Goal: Information Seeking & Learning: Find specific fact

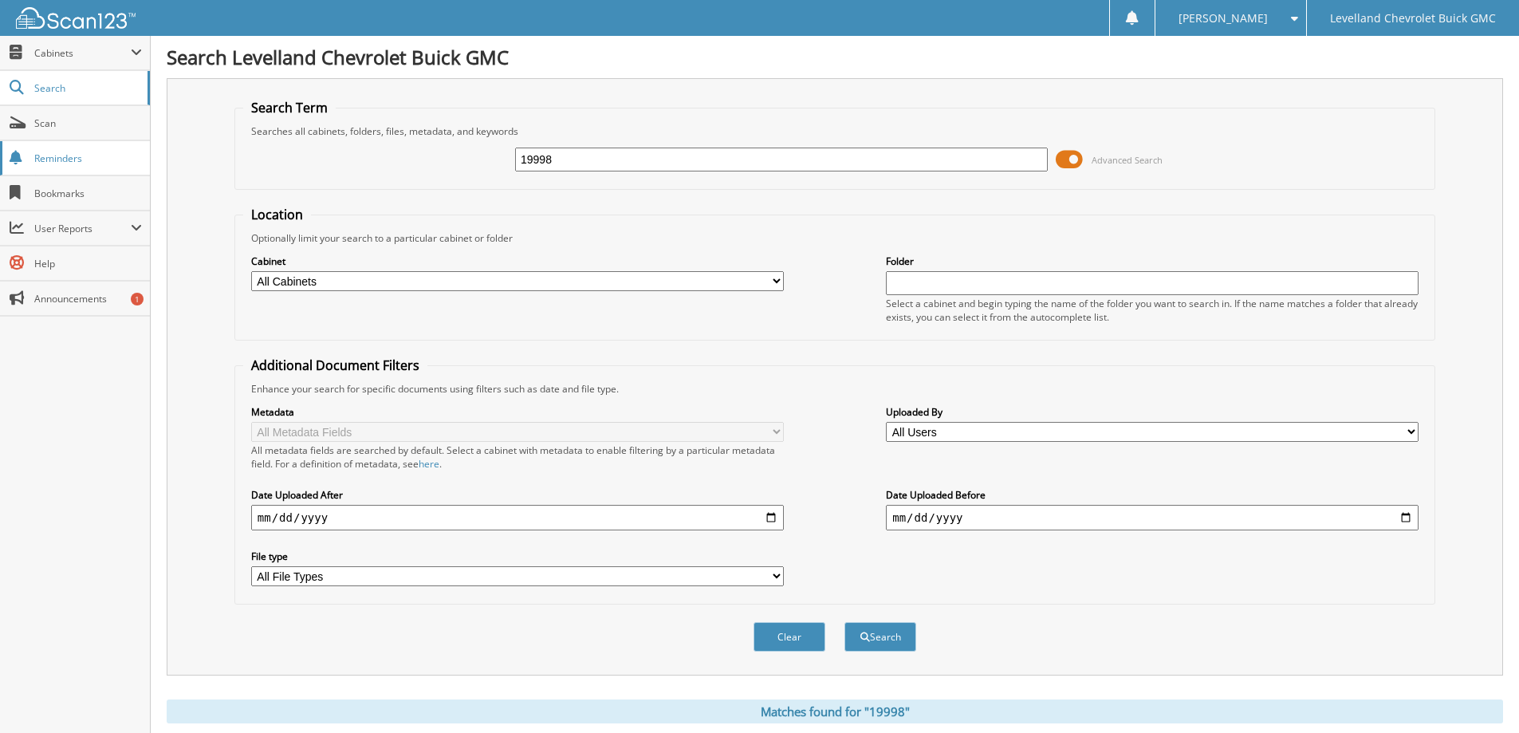
drag, startPoint x: 582, startPoint y: 159, endPoint x: 34, endPoint y: 142, distance: 548.1
click at [160, 149] on div "Search Levelland Chevrolet Buick GMC Search Term Searches all cabinets, folders…" at bounding box center [835, 696] width 1368 height 1392
type input "20689"
click at [844, 622] on button "Search" at bounding box center [880, 637] width 72 height 30
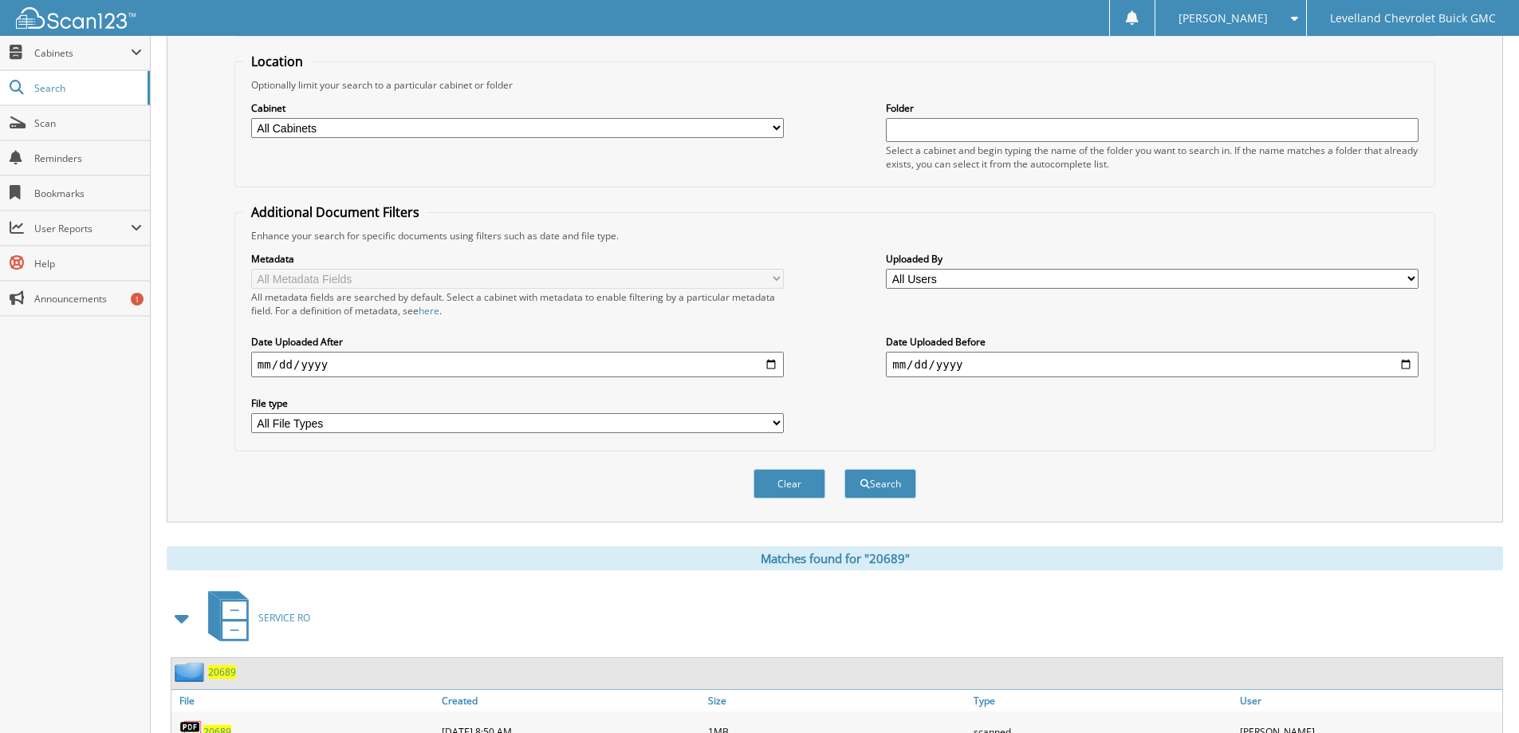
scroll to position [239, 0]
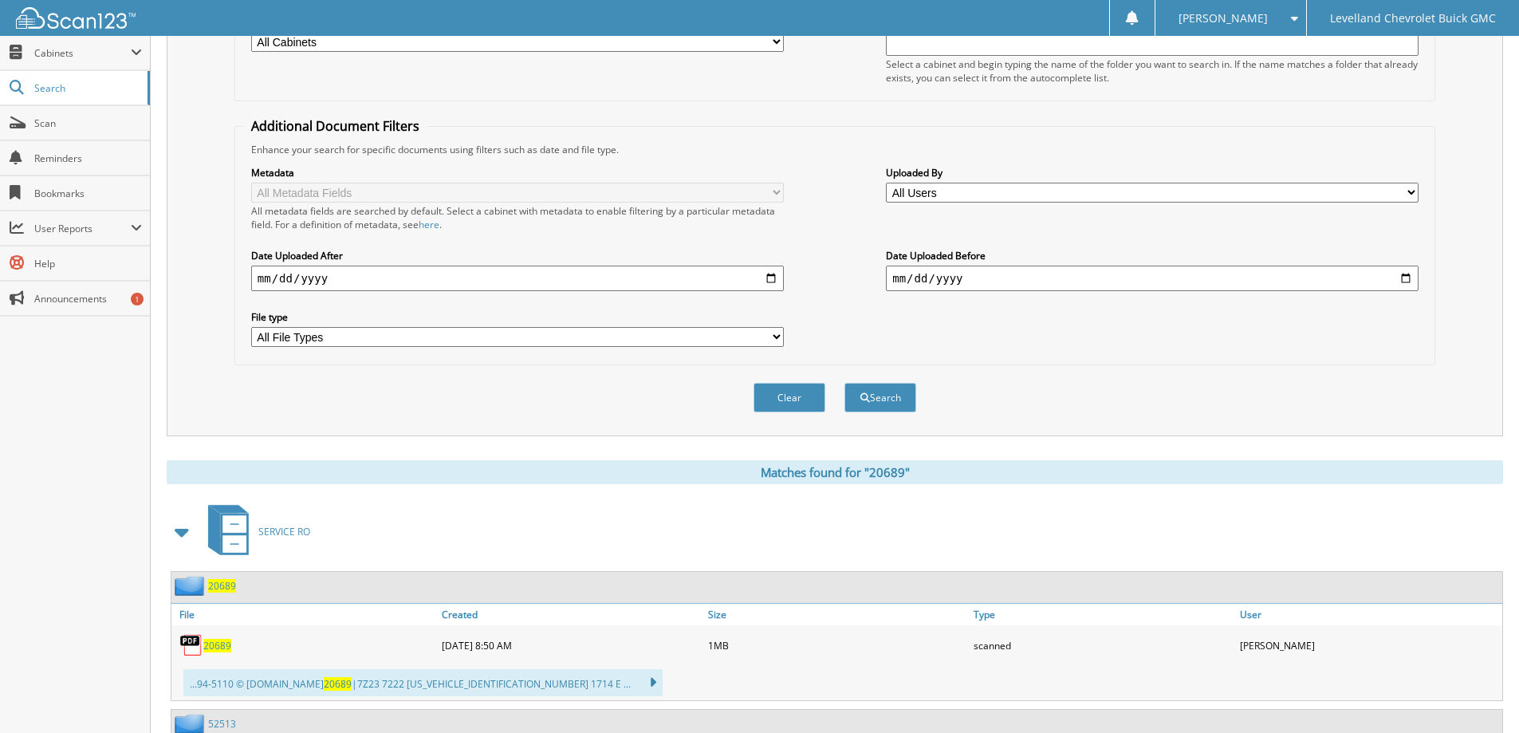
click at [209, 644] on span "20689" at bounding box center [217, 646] width 28 height 14
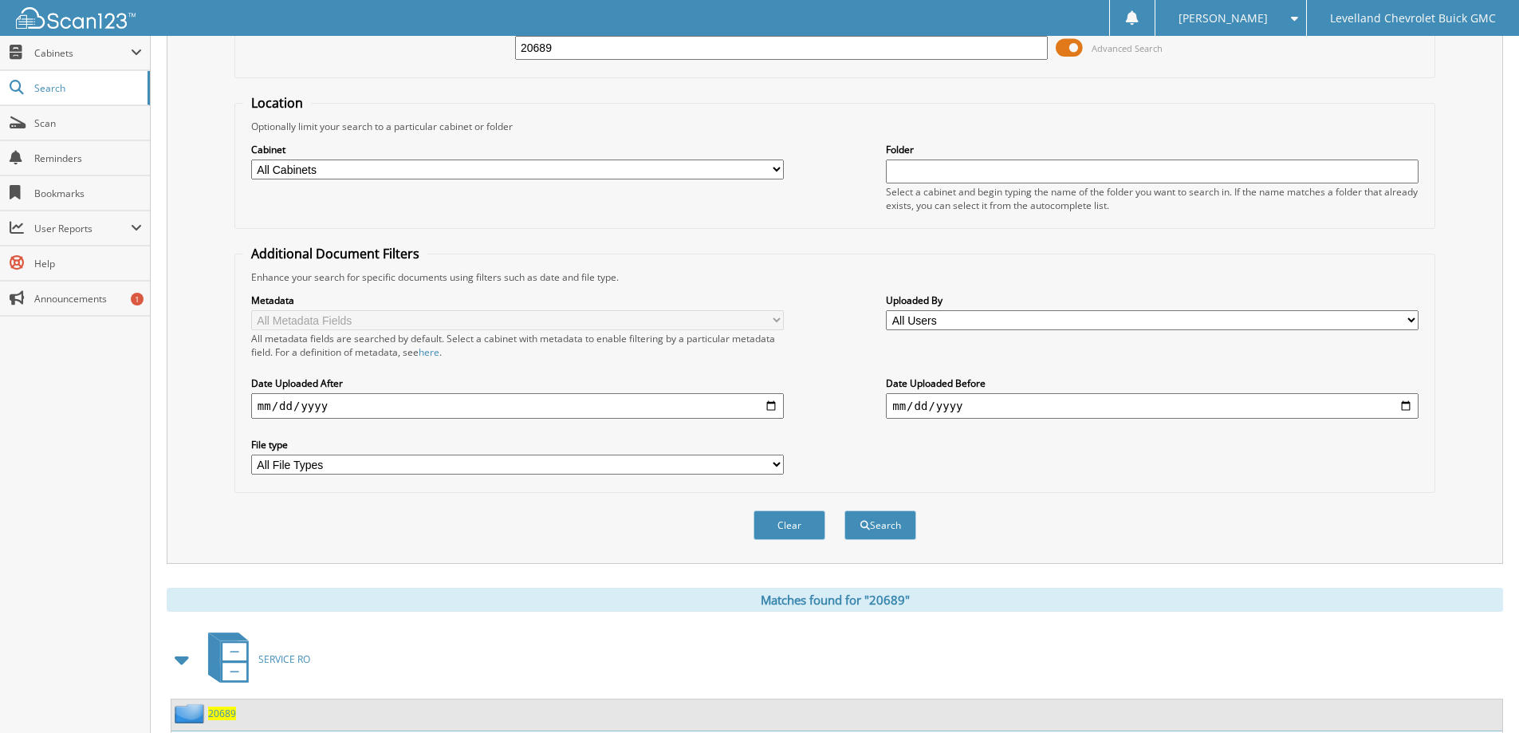
scroll to position [0, 0]
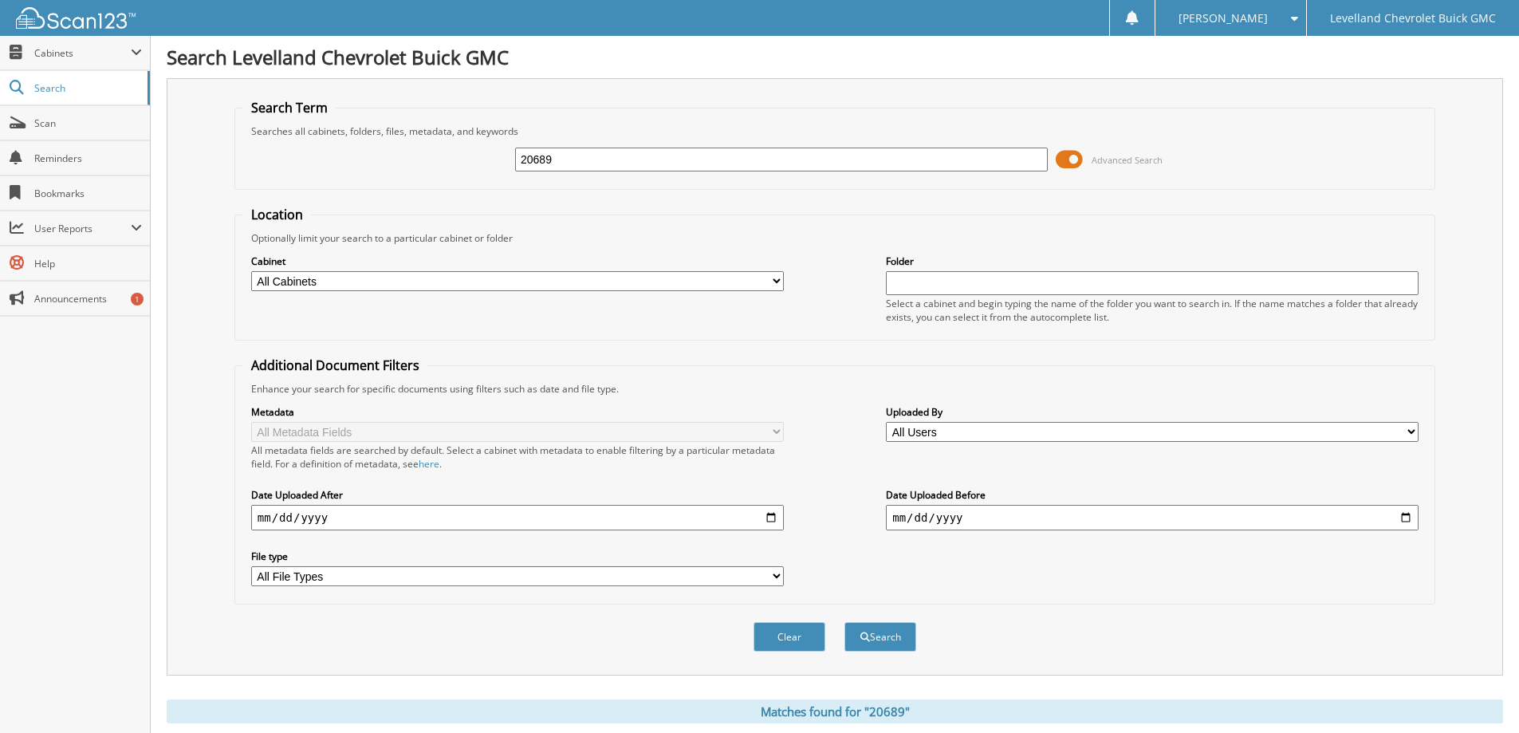
click at [558, 162] on input "20689" at bounding box center [781, 160] width 533 height 24
type input "20692"
click at [844, 622] on button "Search" at bounding box center [880, 637] width 72 height 30
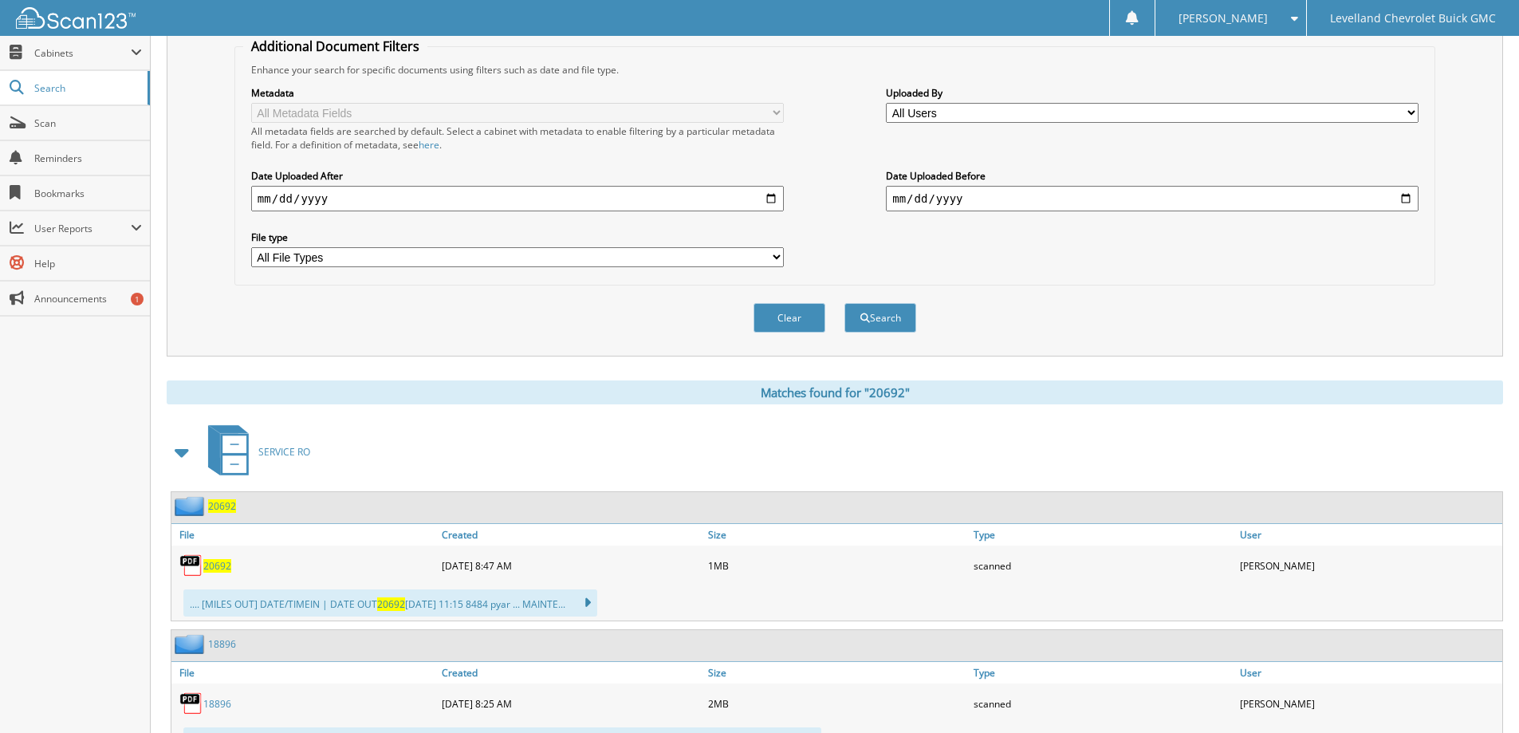
click at [211, 568] on span "20692" at bounding box center [217, 566] width 28 height 14
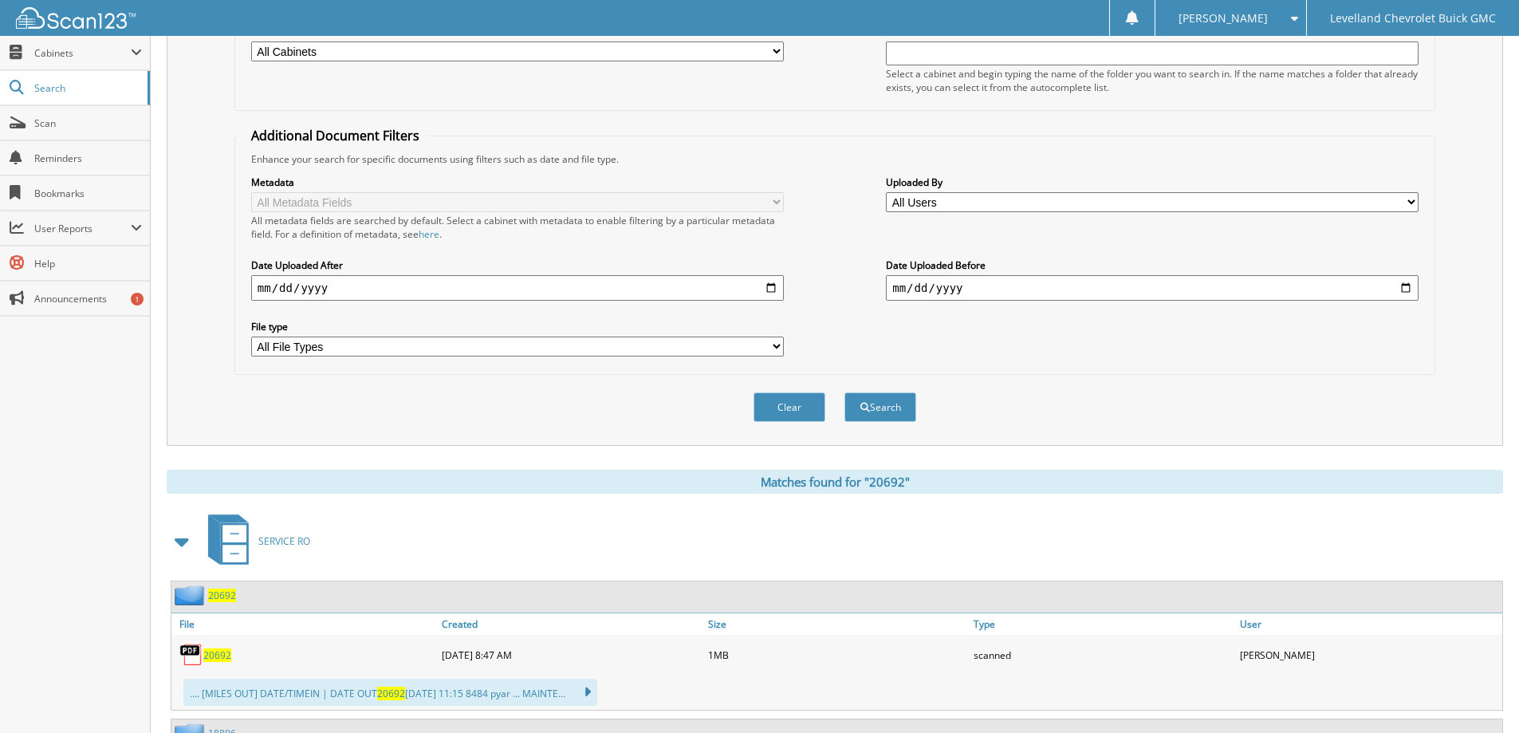
scroll to position [0, 0]
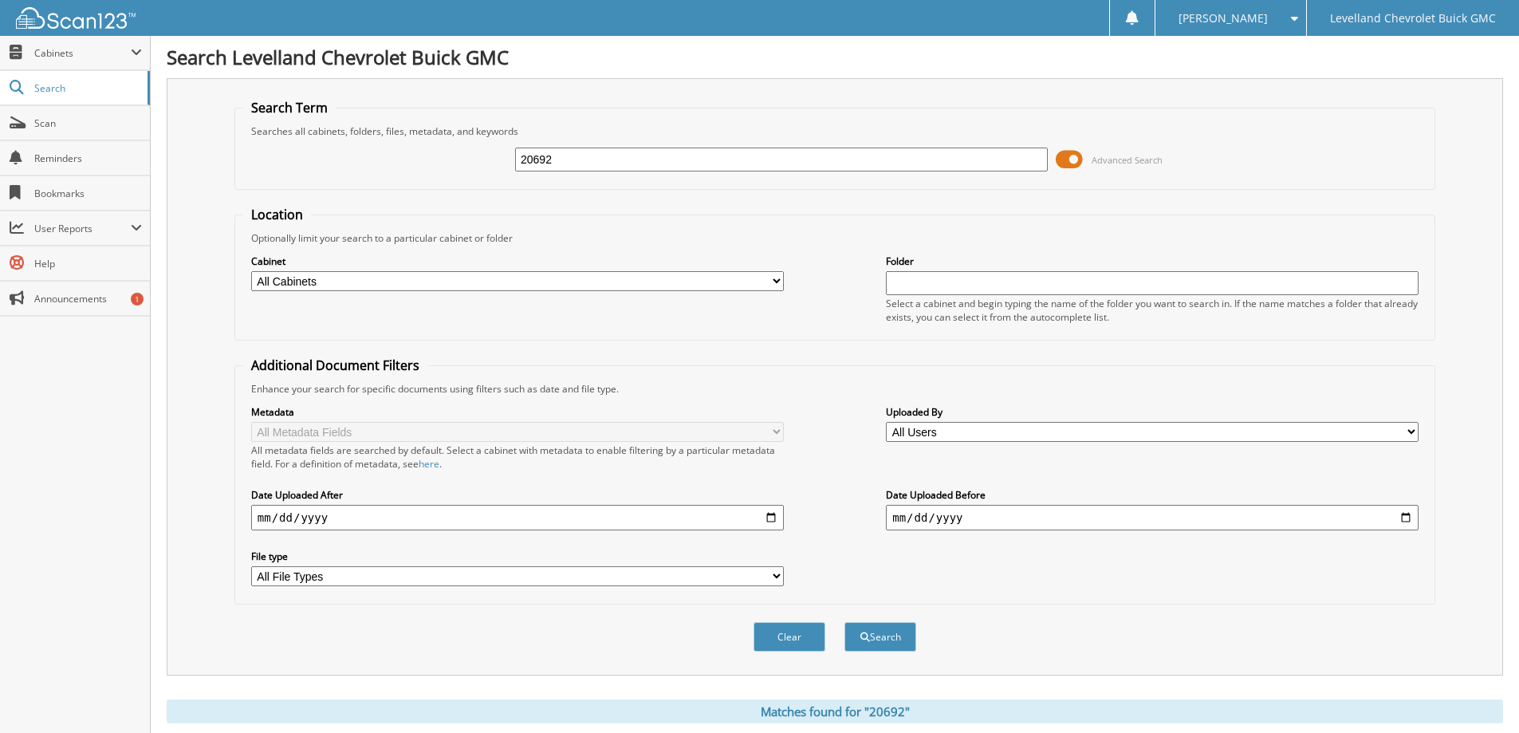
drag, startPoint x: 587, startPoint y: 164, endPoint x: 303, endPoint y: 187, distance: 284.8
click at [303, 187] on fieldset "Search Term Searches all cabinets, folders, files, metadata, and keywords 20692…" at bounding box center [834, 144] width 1201 height 91
click at [604, 165] on input "text" at bounding box center [781, 160] width 533 height 24
type input "15562"
click at [844, 622] on button "Search" at bounding box center [880, 637] width 72 height 30
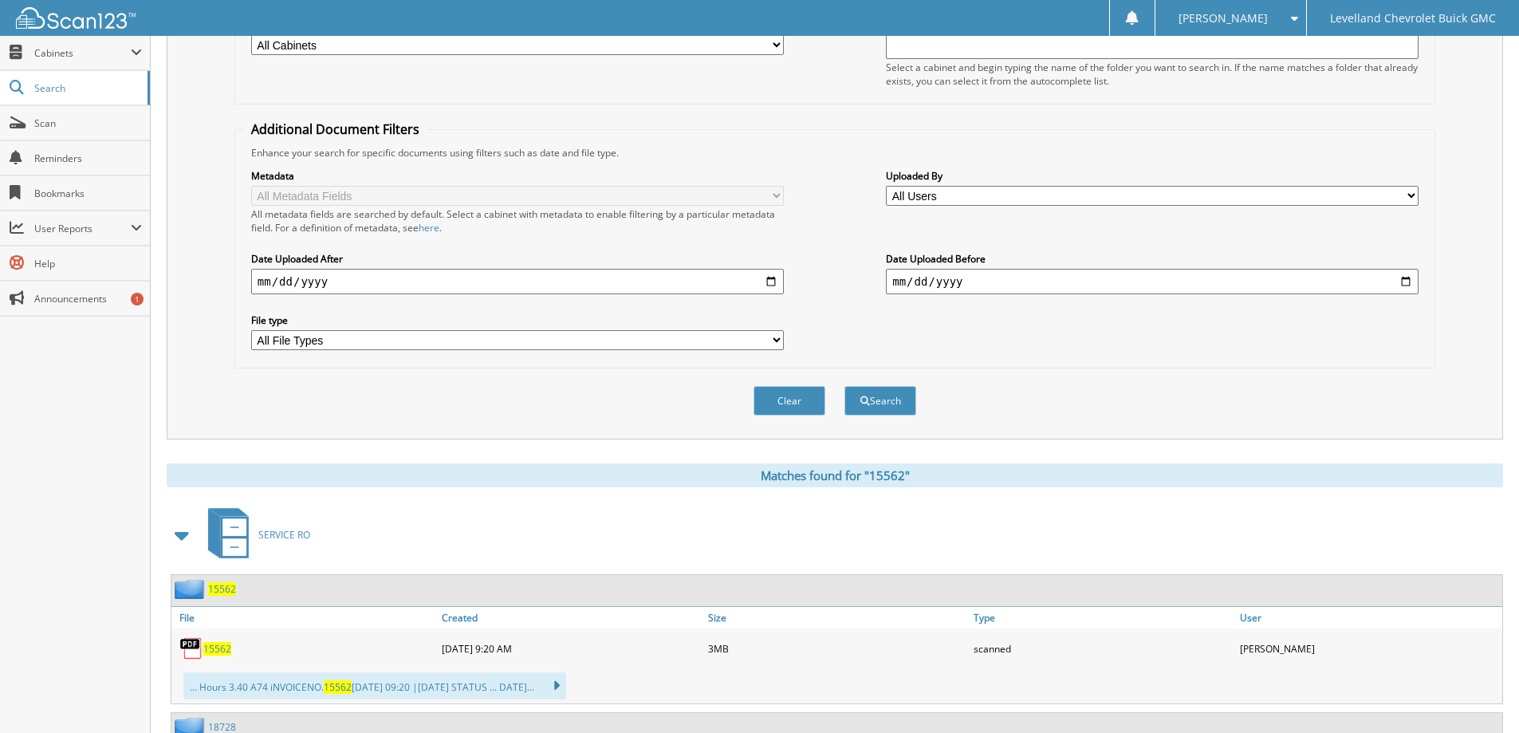
scroll to position [239, 0]
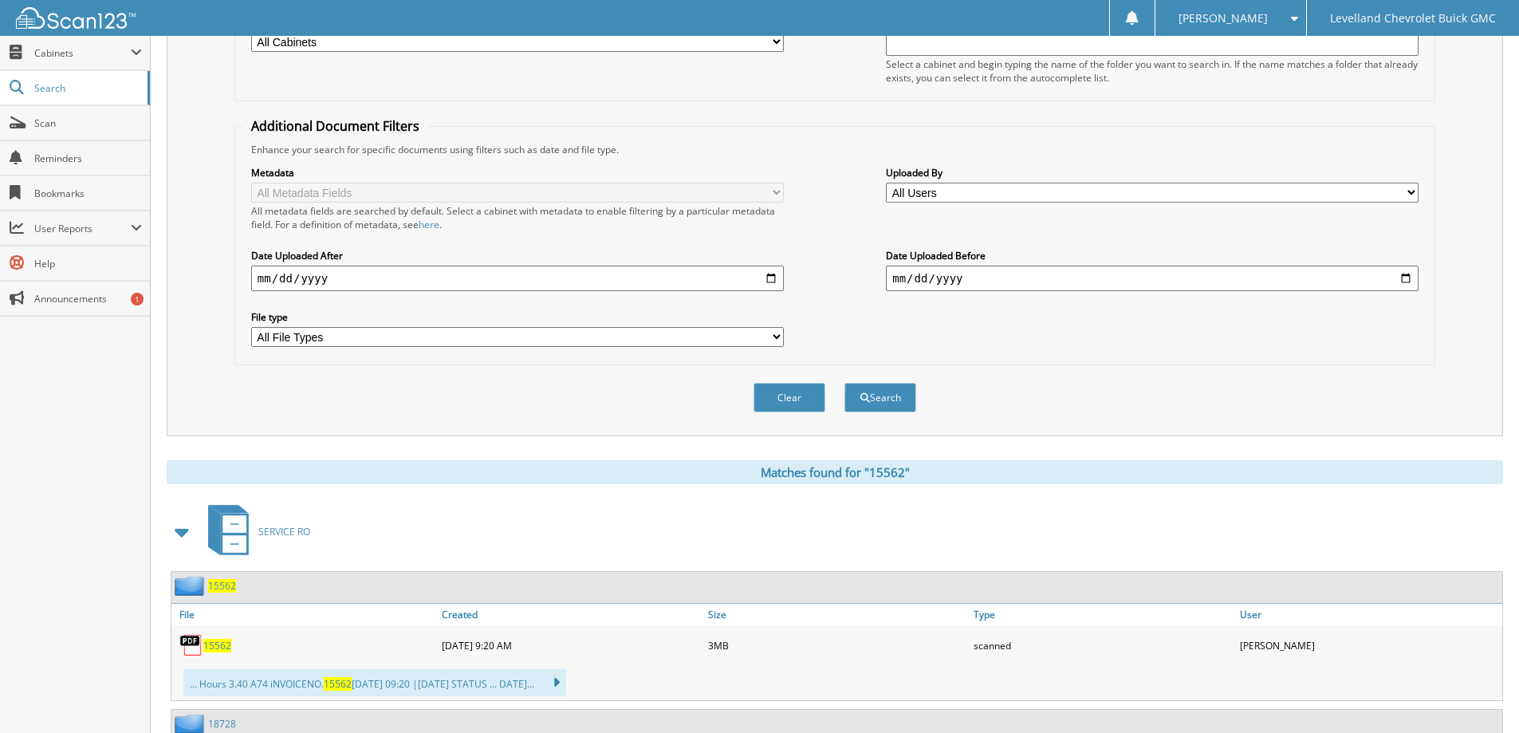
click at [215, 651] on span "15562" at bounding box center [217, 646] width 28 height 14
